Goal: Task Accomplishment & Management: Manage account settings

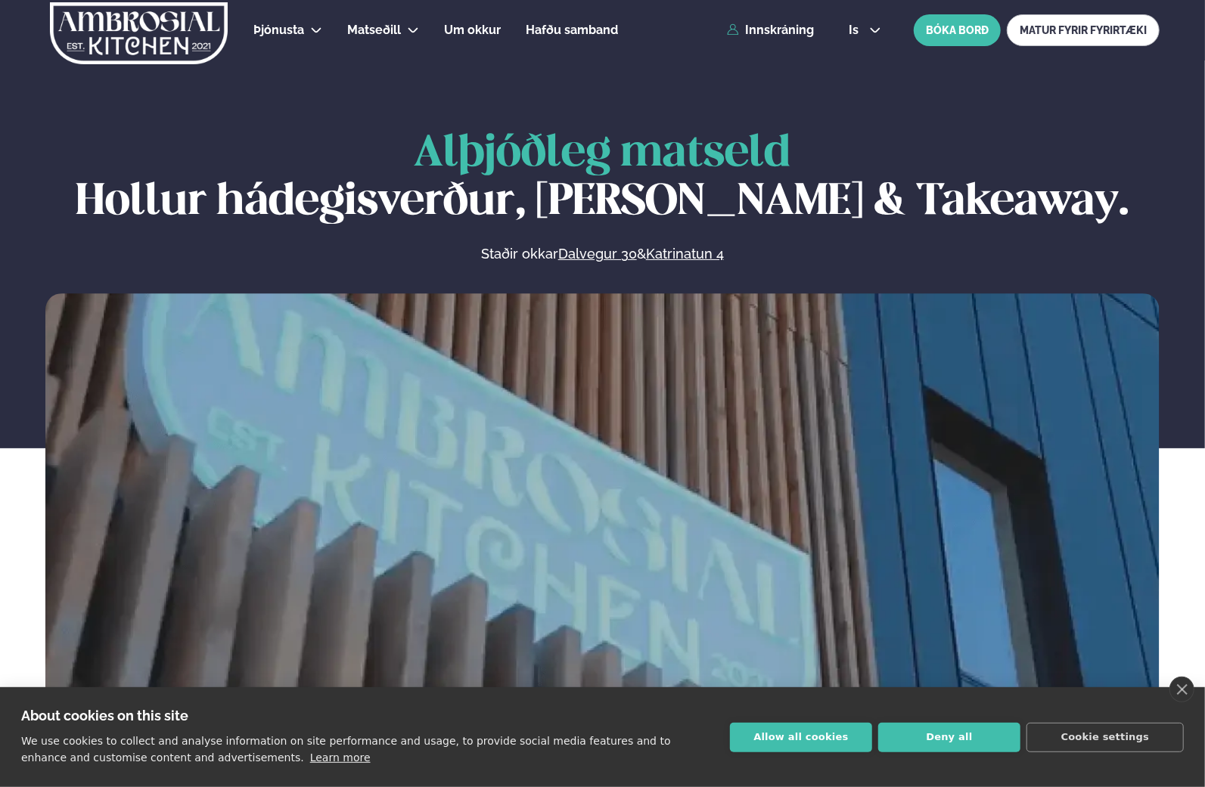
click at [1183, 180] on div "Alþjóðleg matseld Hollur hádegisverður, Veitingar & Takeaway. Staðir okkar Dalv…" at bounding box center [602, 438] width 1205 height 616
click at [736, 29] on icon at bounding box center [733, 29] width 12 height 12
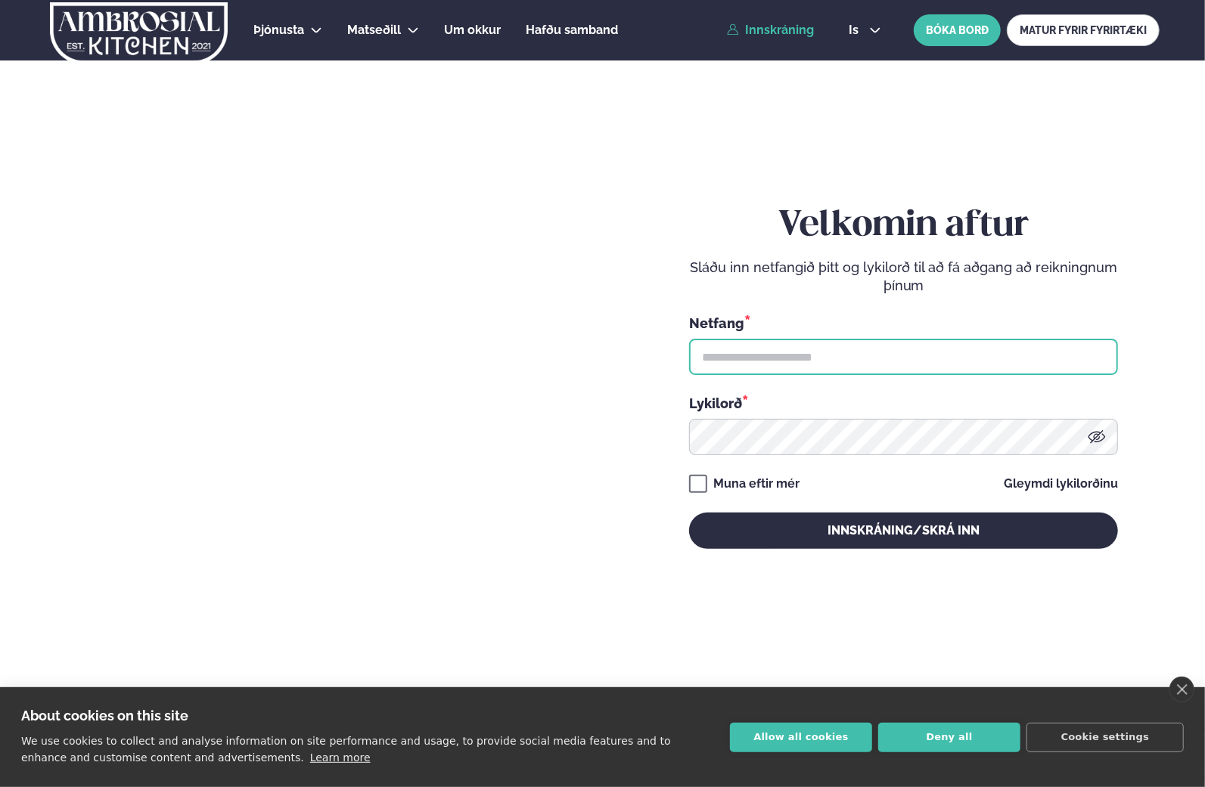
click at [929, 367] on input "text" at bounding box center [903, 357] width 429 height 36
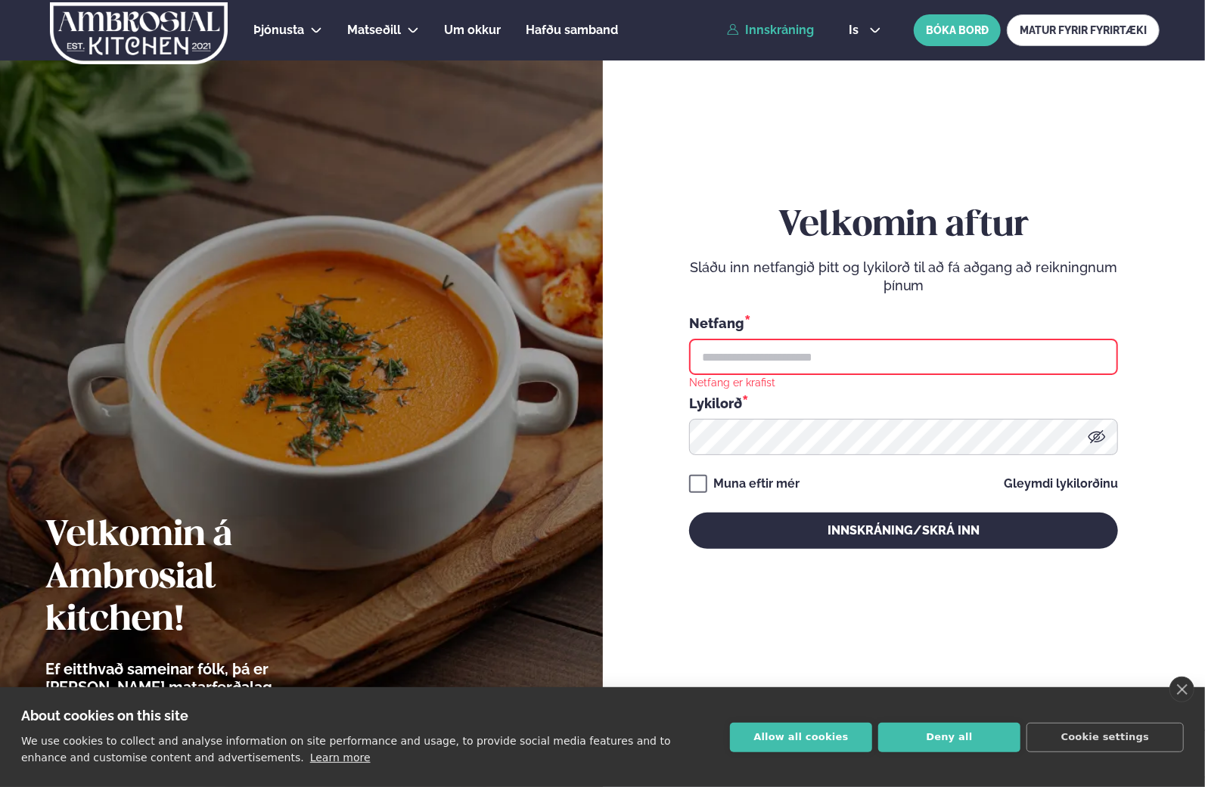
click at [994, 122] on div "Velkomin aftur Sláðu inn netfangið þitt og lykilorð til að fá aðgang að reiknin…" at bounding box center [903, 376] width 429 height 699
click at [780, 36] on link "Innskráning" at bounding box center [770, 30] width 87 height 14
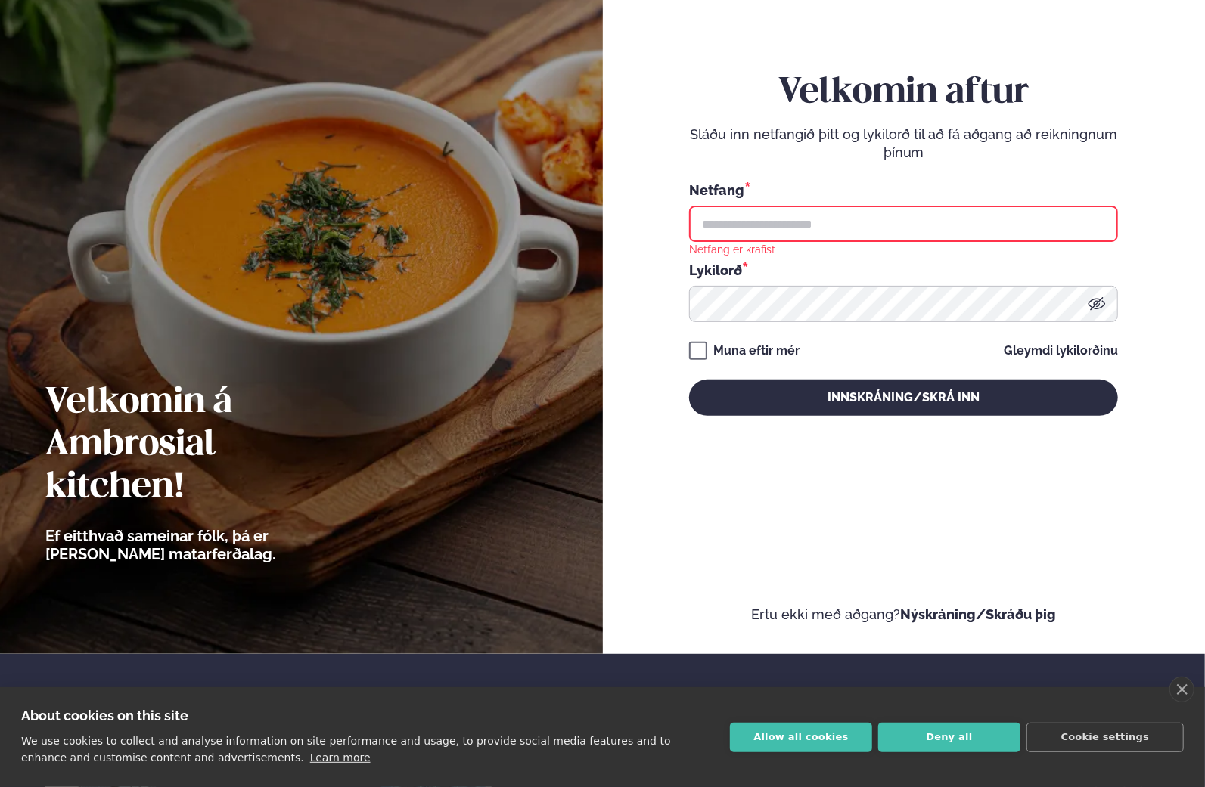
scroll to position [305, 0]
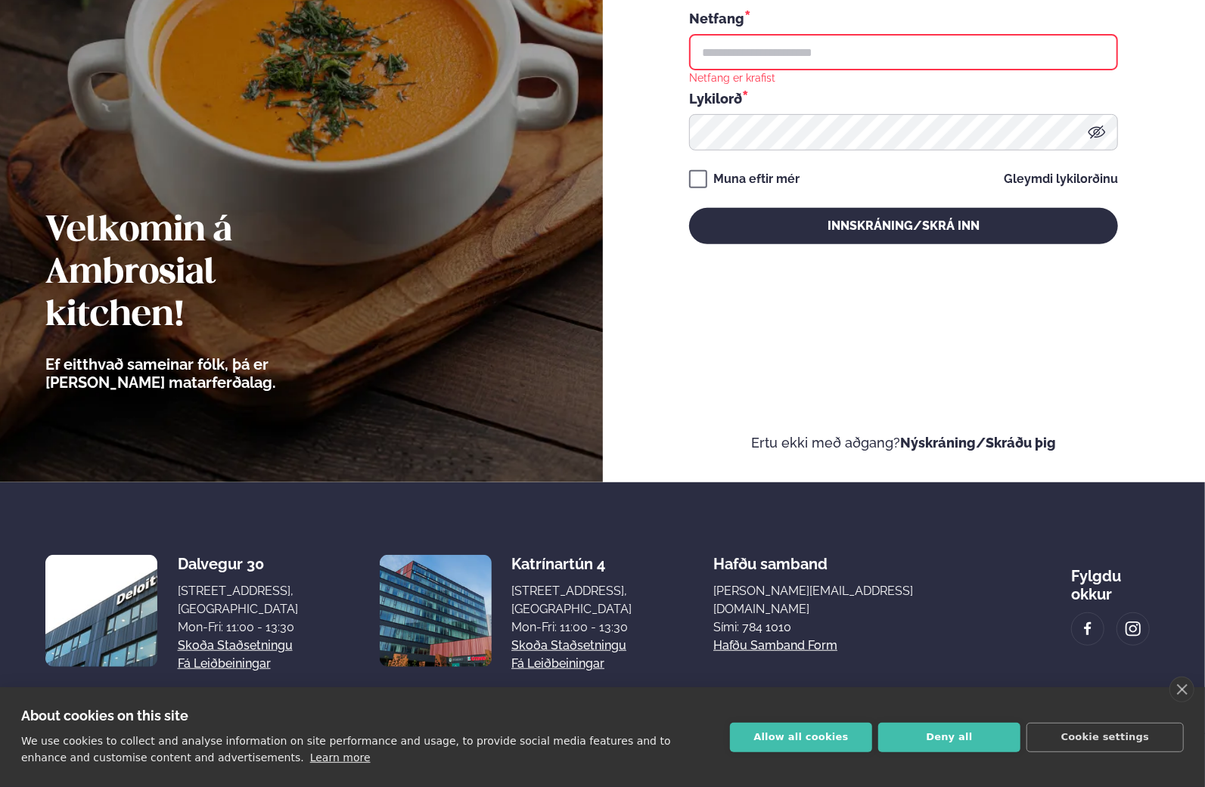
drag, startPoint x: 965, startPoint y: 740, endPoint x: 961, endPoint y: 733, distance: 7.8
click at [962, 742] on button "Deny all" at bounding box center [949, 737] width 142 height 29
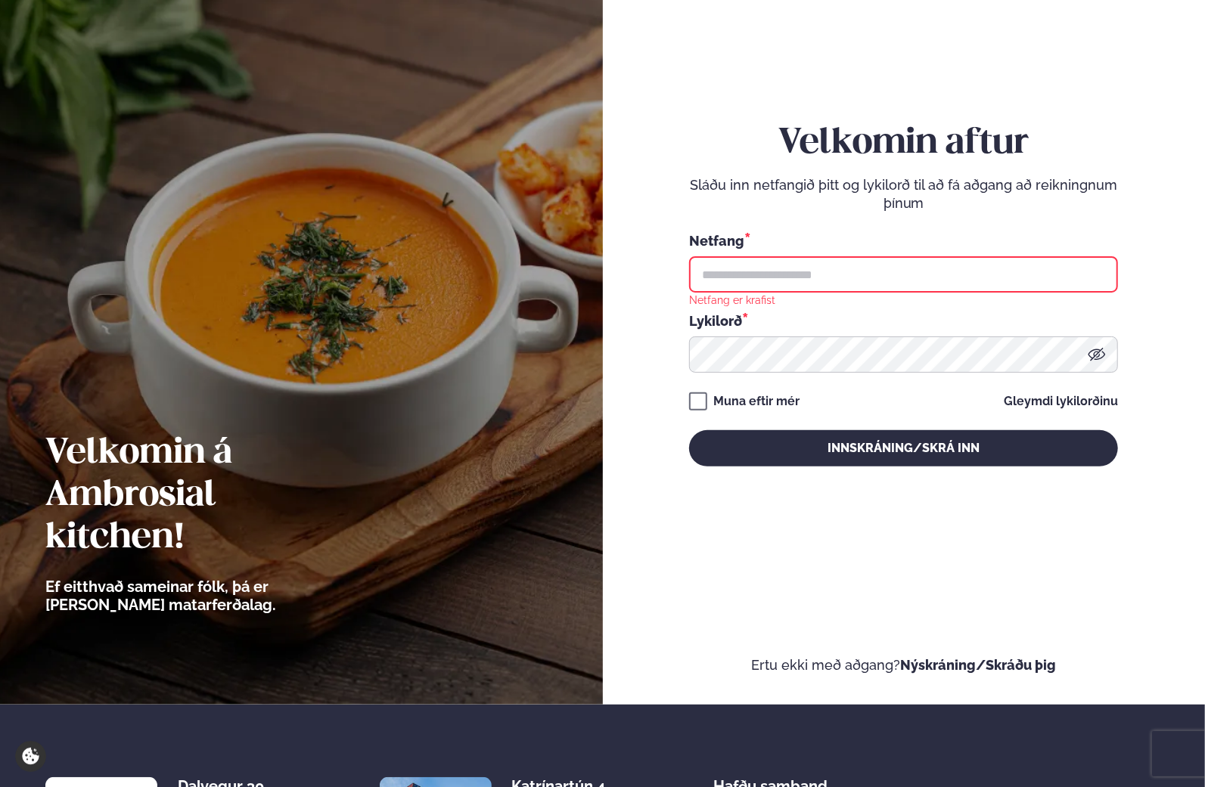
scroll to position [0, 0]
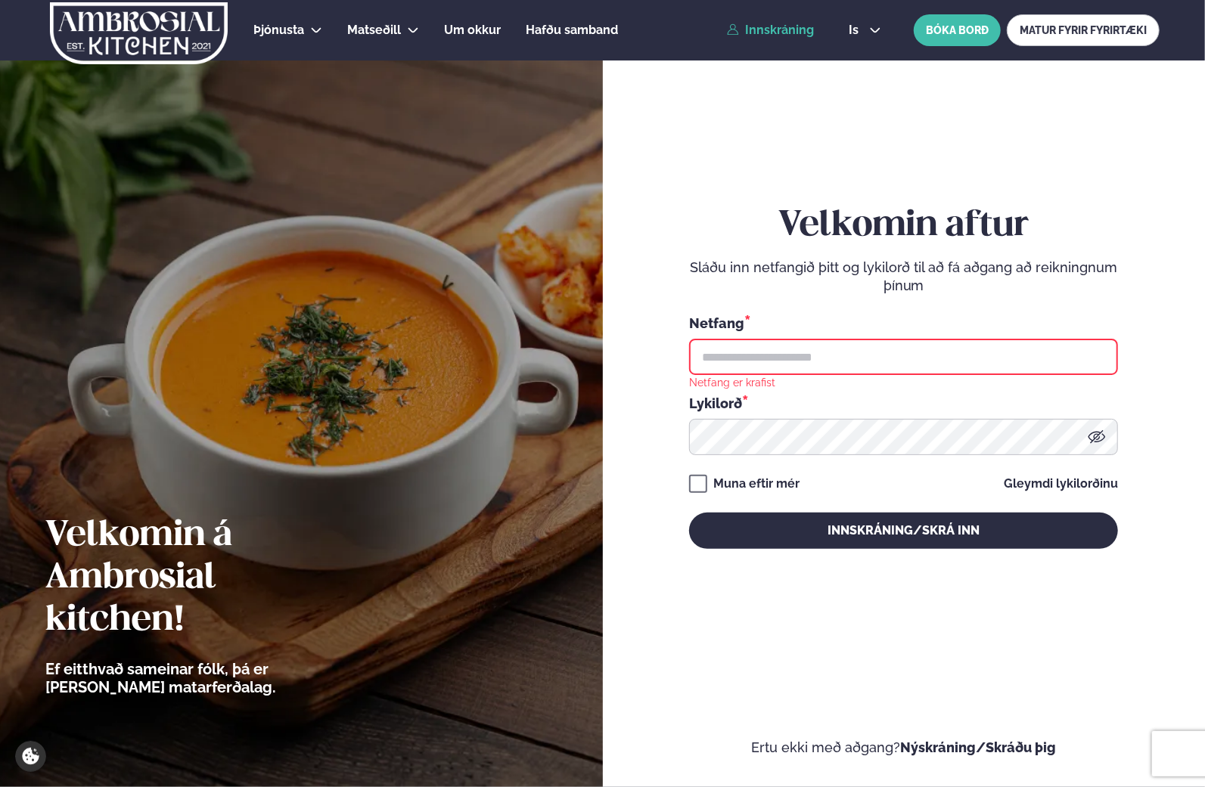
click at [780, 622] on div "Velkomin aftur Sláðu inn netfangið þitt og lykilorð til að fá aðgang að reiknin…" at bounding box center [903, 376] width 429 height 699
